Goal: Task Accomplishment & Management: Use online tool/utility

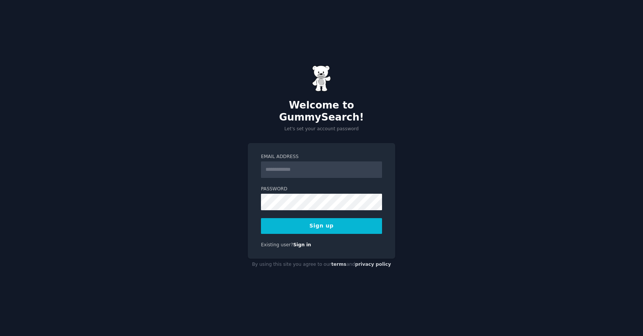
click at [287, 162] on input "Email Address" at bounding box center [321, 170] width 121 height 17
type input "**********"
click at [344, 224] on button "Sign up" at bounding box center [321, 226] width 121 height 16
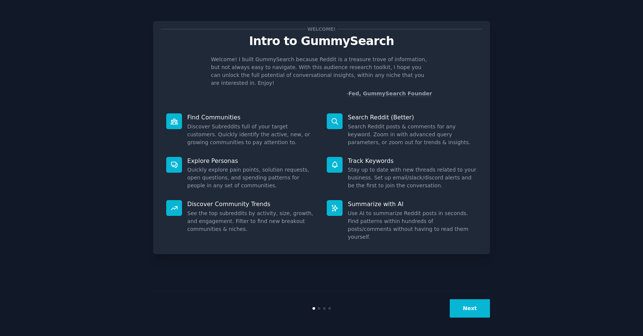
click at [474, 306] on button "Next" at bounding box center [470, 309] width 40 height 18
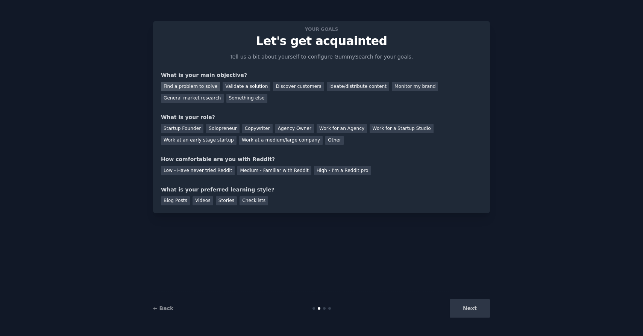
click at [199, 89] on div "Find a problem to solve" at bounding box center [190, 86] width 59 height 9
click at [214, 128] on div "Solopreneur" at bounding box center [222, 128] width 33 height 9
click at [258, 172] on div "Medium - Familiar with Reddit" at bounding box center [274, 170] width 74 height 9
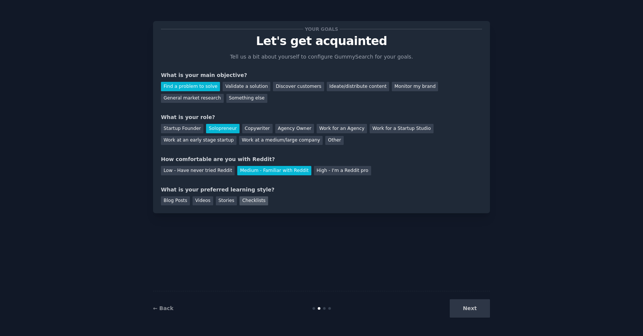
click at [249, 201] on div "Checklists" at bounding box center [253, 201] width 29 height 9
click at [460, 310] on button "Next" at bounding box center [470, 309] width 40 height 18
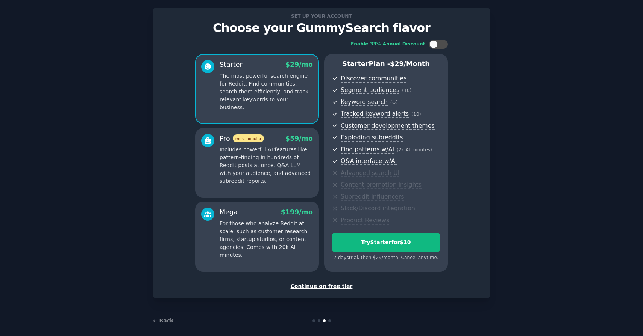
scroll to position [19, 0]
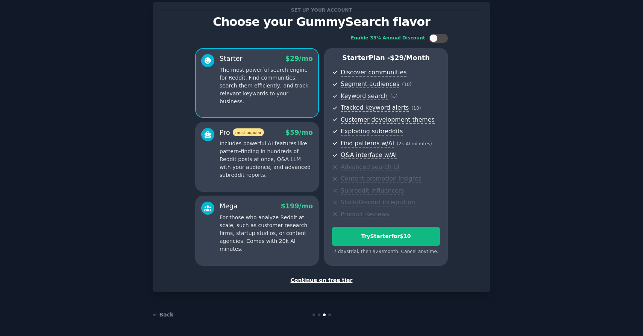
click at [317, 282] on div "Continue on free tier" at bounding box center [321, 281] width 321 height 8
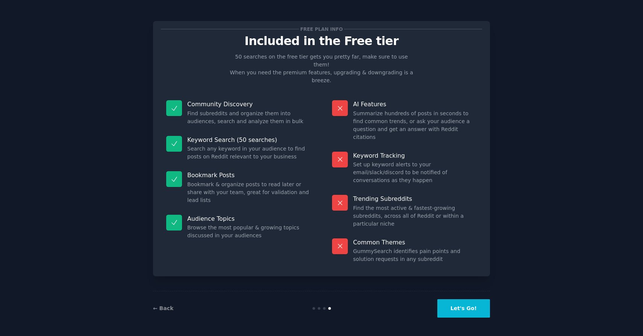
click at [453, 304] on button "Let's Go!" at bounding box center [463, 309] width 53 height 18
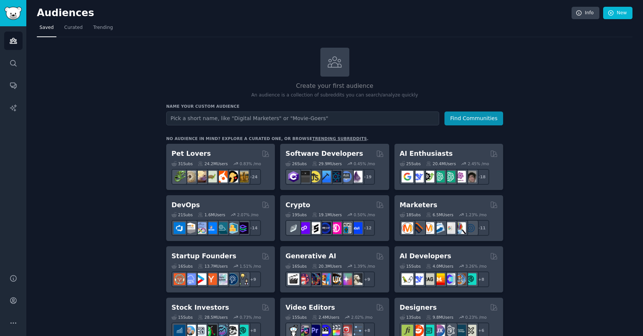
click at [214, 119] on input "text" at bounding box center [302, 119] width 273 height 14
type input "websites"
click at [15, 63] on icon "Sidebar" at bounding box center [13, 63] width 8 height 8
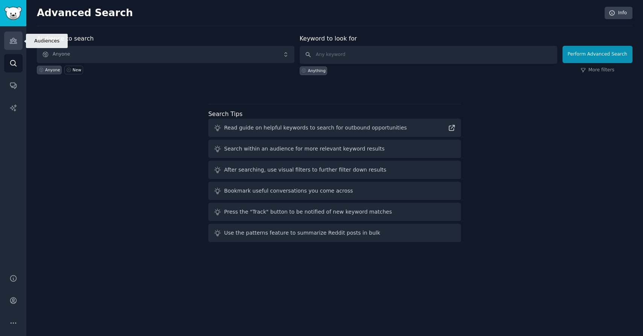
click at [11, 41] on icon "Sidebar" at bounding box center [13, 41] width 8 height 8
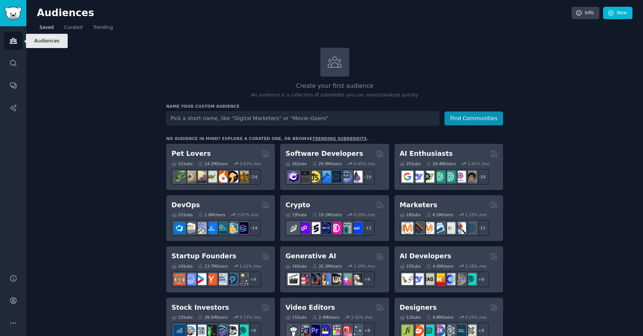
click at [14, 39] on icon "Sidebar" at bounding box center [13, 40] width 7 height 5
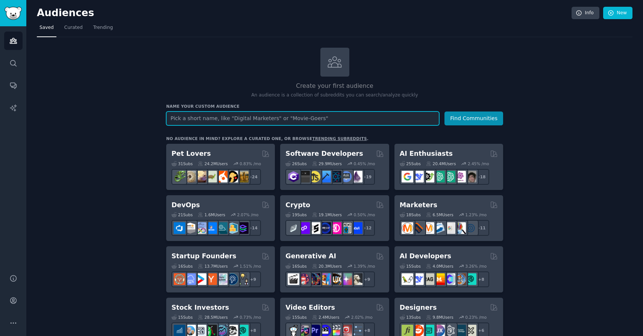
click at [250, 116] on input "text" at bounding box center [302, 119] width 273 height 14
paste input "Solopreneurs"
type input "Solopreneurs"
click at [444, 112] on button "Find Communities" at bounding box center [473, 119] width 59 height 14
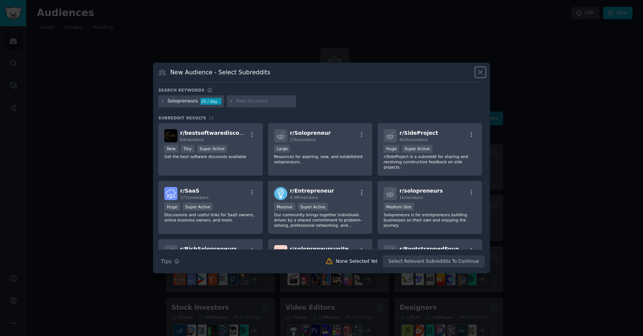
click at [476, 73] on icon at bounding box center [480, 72] width 8 height 8
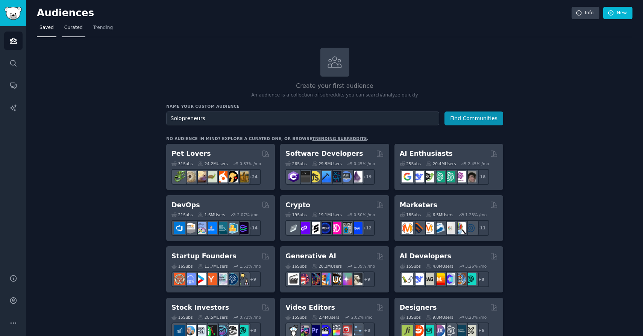
click at [64, 33] on link "Curated" at bounding box center [74, 29] width 24 height 15
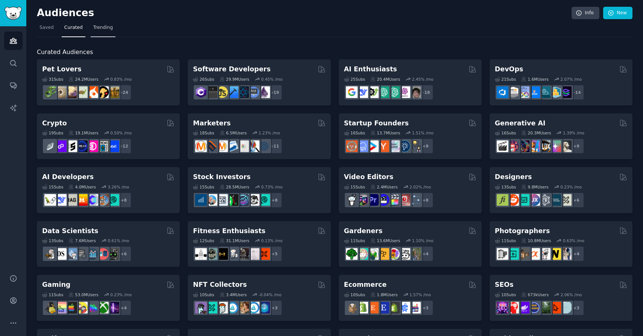
click at [98, 30] on span "Trending" at bounding box center [103, 27] width 20 height 7
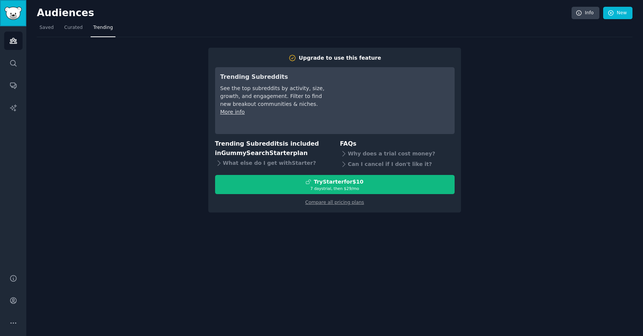
click at [14, 14] on img "Sidebar" at bounding box center [13, 13] width 17 height 13
